Goal: Task Accomplishment & Management: Use online tool/utility

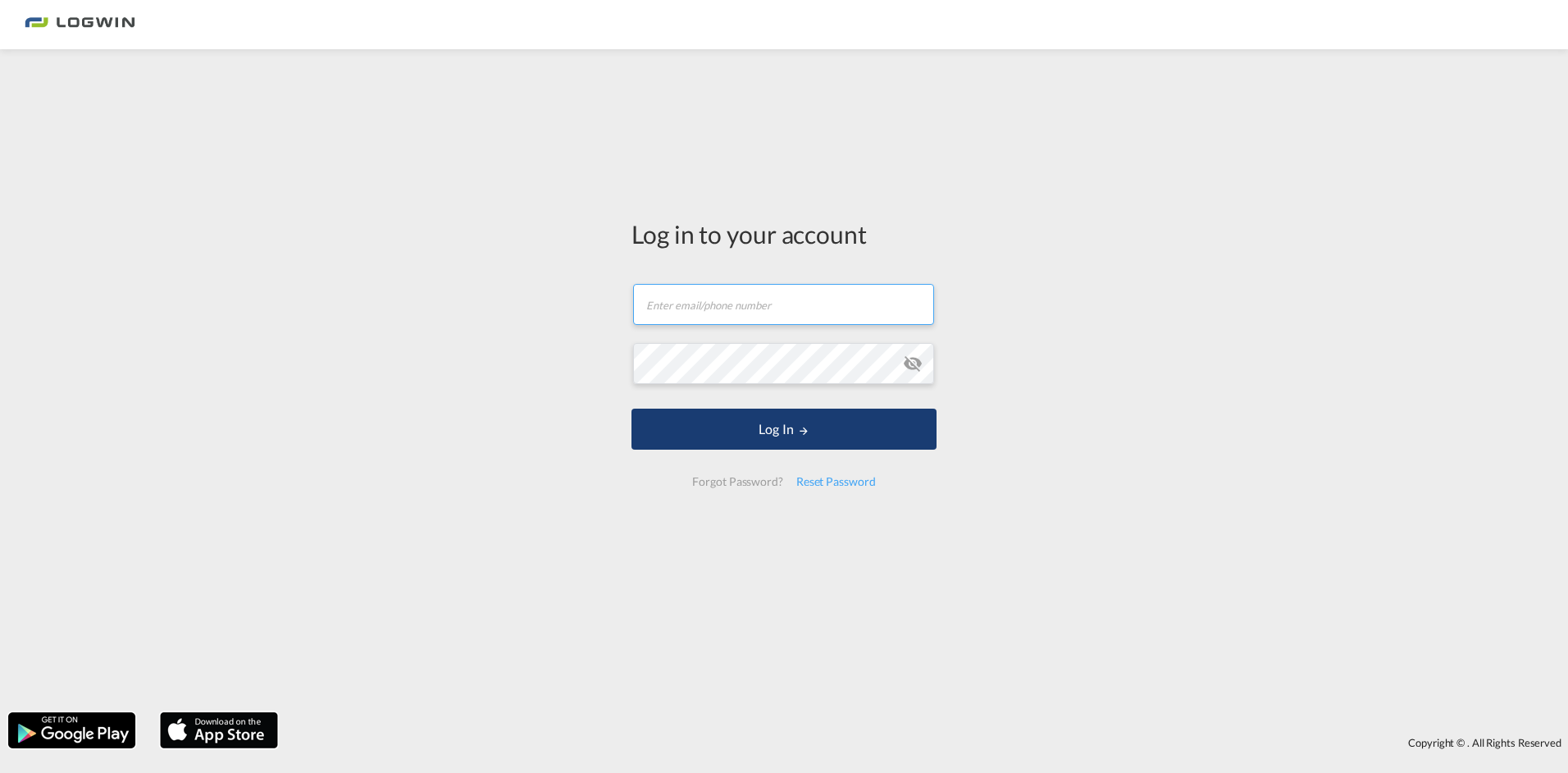
type input "[PERSON_NAME][EMAIL_ADDRESS][PERSON_NAME][DOMAIN_NAME]"
click at [814, 429] on button "Log In" at bounding box center [784, 429] width 305 height 41
